Goal: Information Seeking & Learning: Learn about a topic

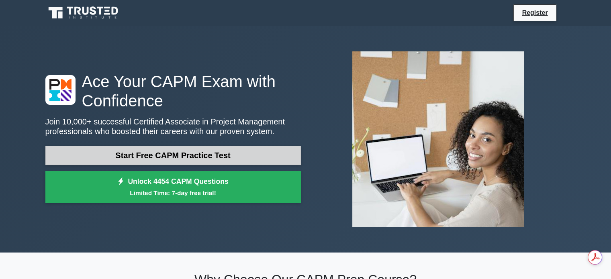
click at [244, 156] on link "Start Free CAPM Practice Test" at bounding box center [173, 155] width 256 height 19
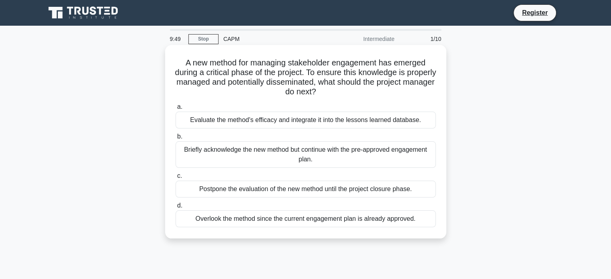
click at [308, 153] on div "Briefly acknowledge the new method but continue with the pre-approved engagemen…" at bounding box center [306, 155] width 261 height 27
click at [176, 140] on input "b. Briefly acknowledge the new method but continue with the pre-approved engage…" at bounding box center [176, 136] width 0 height 5
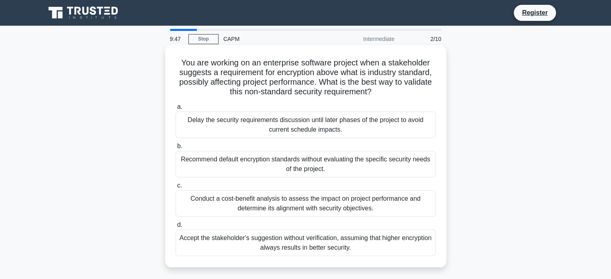
click at [314, 121] on div "Delay the security requirements discussion until later phases of the project to…" at bounding box center [306, 125] width 261 height 27
click at [176, 110] on input "a. Delay the security requirements discussion until later phases of the project…" at bounding box center [176, 107] width 0 height 5
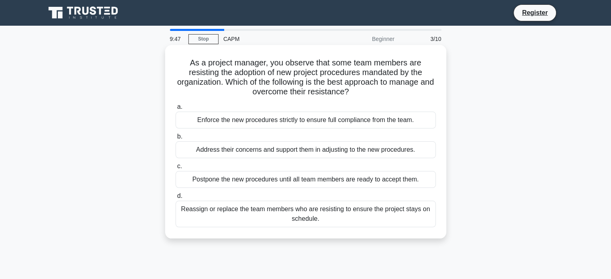
click at [325, 166] on label "c. Postpone the new procedures until all team members are ready to accept them." at bounding box center [306, 175] width 261 height 27
click at [176, 166] on input "c. Postpone the new procedures until all team members are ready to accept them." at bounding box center [176, 166] width 0 height 5
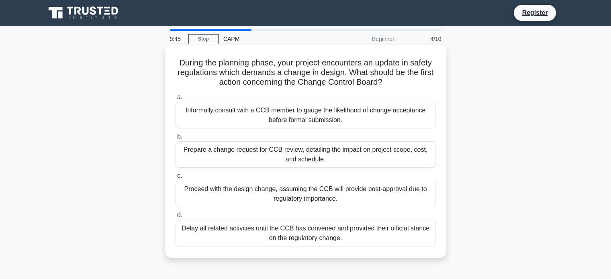
click at [346, 238] on div "Delay all related activities until the CCB has convened and provided their offi…" at bounding box center [306, 233] width 261 height 27
click at [176, 218] on input "[PERSON_NAME] all related activities until the CCB has convened and provided th…" at bounding box center [176, 215] width 0 height 5
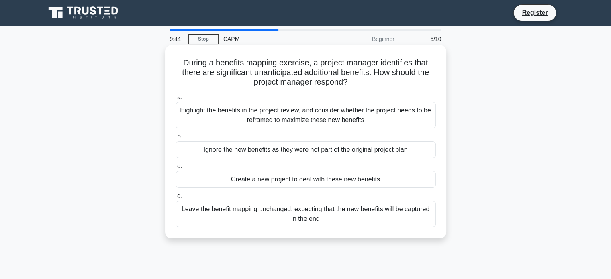
click at [290, 111] on div "Highlight the benefits in the project review, and consider whether the project …" at bounding box center [306, 115] width 261 height 27
click at [176, 100] on input "a. Highlight the benefits in the project review, and consider whether the proje…" at bounding box center [176, 97] width 0 height 5
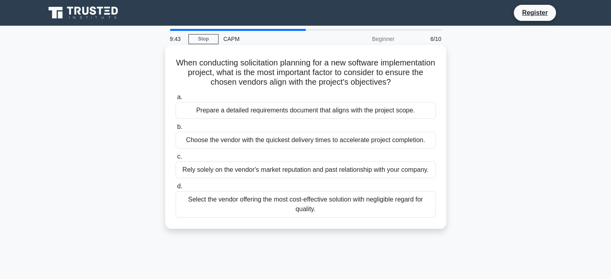
click at [314, 160] on label "c. Rely solely on the vendor's market reputation and past relationship with you…" at bounding box center [306, 165] width 261 height 27
click at [176, 160] on input "c. Rely solely on the vendor's market reputation and past relationship with you…" at bounding box center [176, 156] width 0 height 5
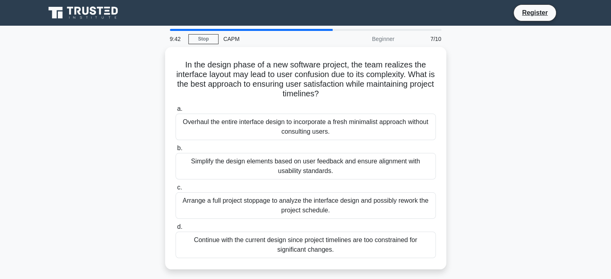
click at [317, 163] on div "Simplify the design elements based on user feedback and ensure alignment with u…" at bounding box center [306, 166] width 261 height 27
click at [176, 151] on input "b. Simplify the design elements based on user feedback and ensure alignment wit…" at bounding box center [176, 148] width 0 height 5
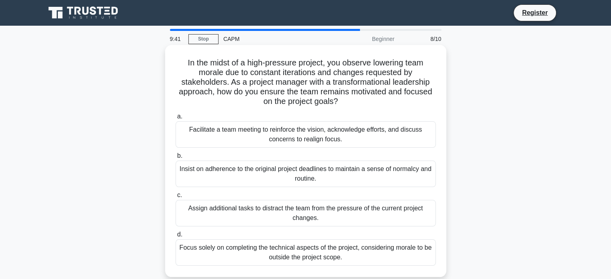
click at [341, 250] on div "Focus solely on completing the technical aspects of the project, considering mo…" at bounding box center [306, 253] width 261 height 27
click at [176, 238] on input "d. Focus solely on completing the technical aspects of the project, considering…" at bounding box center [176, 234] width 0 height 5
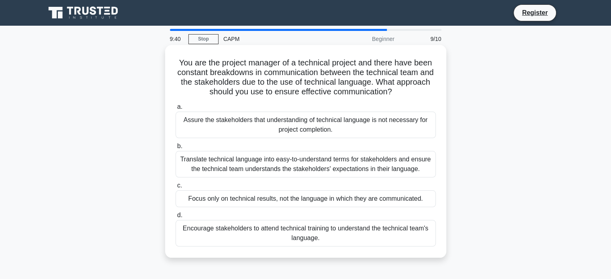
click at [314, 120] on div "Assure the stakeholders that understanding of technical language is not necessa…" at bounding box center [306, 125] width 261 height 27
click at [176, 110] on input "a. Assure the stakeholders that understanding of technical language is not nece…" at bounding box center [176, 107] width 0 height 5
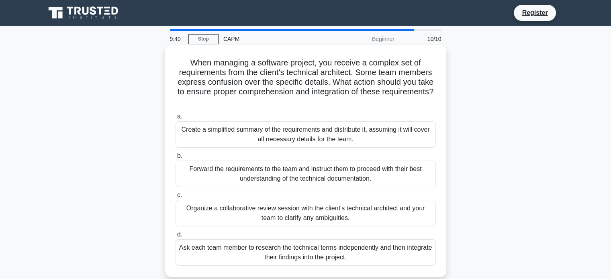
click at [341, 160] on label "b. Forward the requirements to the team and instruct them to proceed with their…" at bounding box center [306, 169] width 261 height 36
click at [176, 159] on input "b. Forward the requirements to the team and instruct them to proceed with their…" at bounding box center [176, 156] width 0 height 5
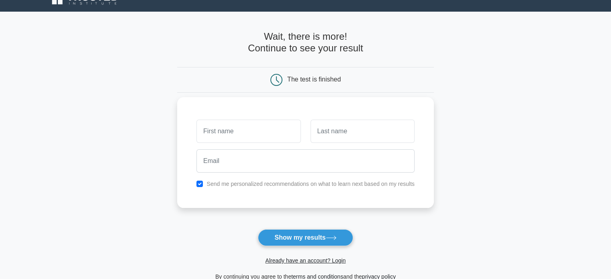
scroll to position [15, 0]
